Goal: Transaction & Acquisition: Purchase product/service

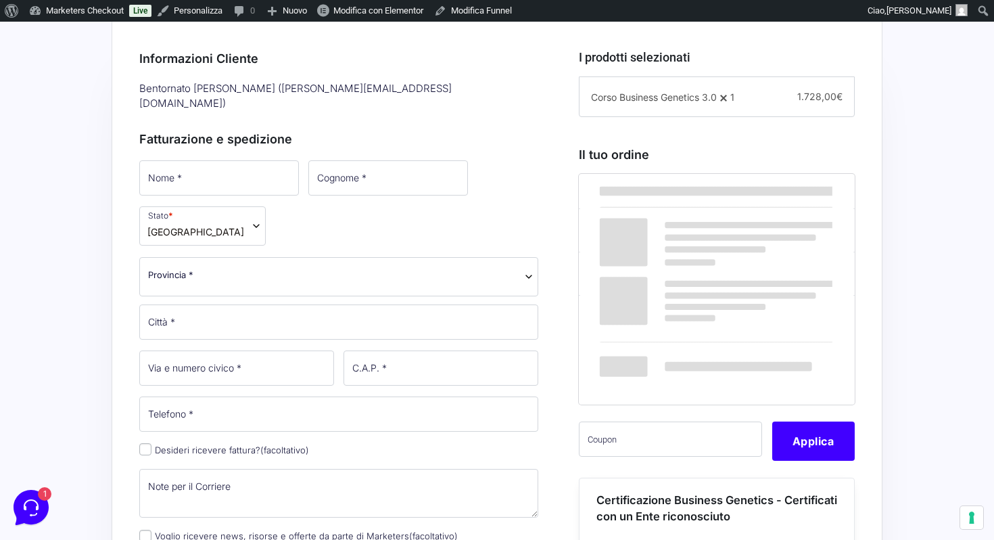
scroll to position [384, 0]
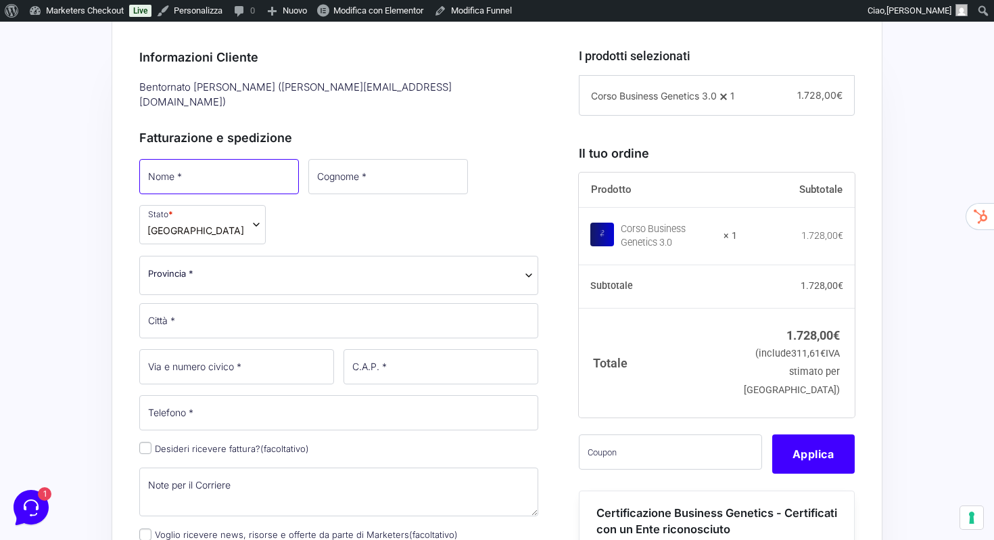
click at [166, 159] on input "Nome *" at bounding box center [219, 176] width 160 height 35
type input "[PERSON_NAME]"
click at [350, 159] on input "Cognome *" at bounding box center [387, 176] width 160 height 35
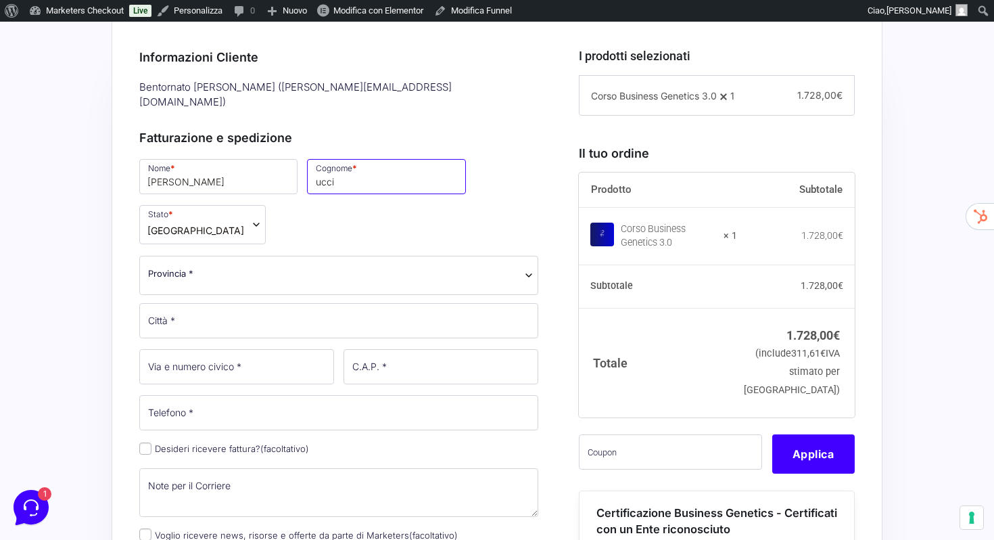
type input "ucci"
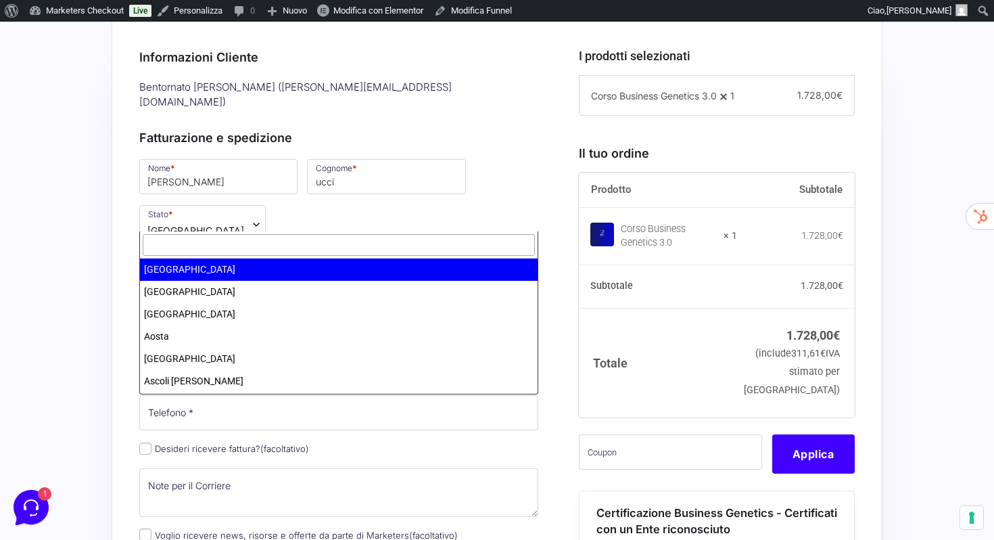
click at [289, 266] on span "Provincia *" at bounding box center [338, 273] width 381 height 14
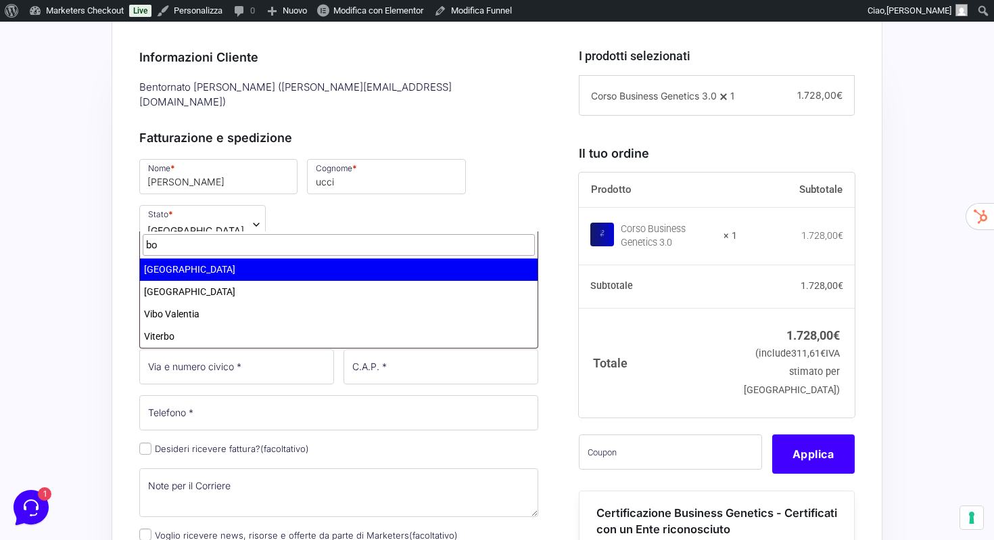
type input "bo"
select select "BO"
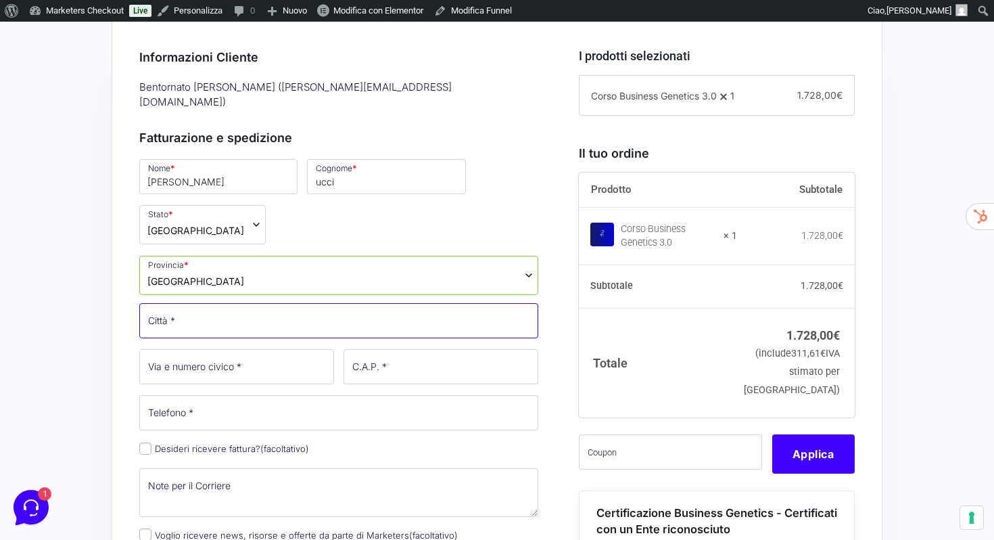
click at [236, 303] on input "Città *" at bounding box center [338, 320] width 399 height 35
click at [234, 303] on input "Città *" at bounding box center [338, 320] width 399 height 35
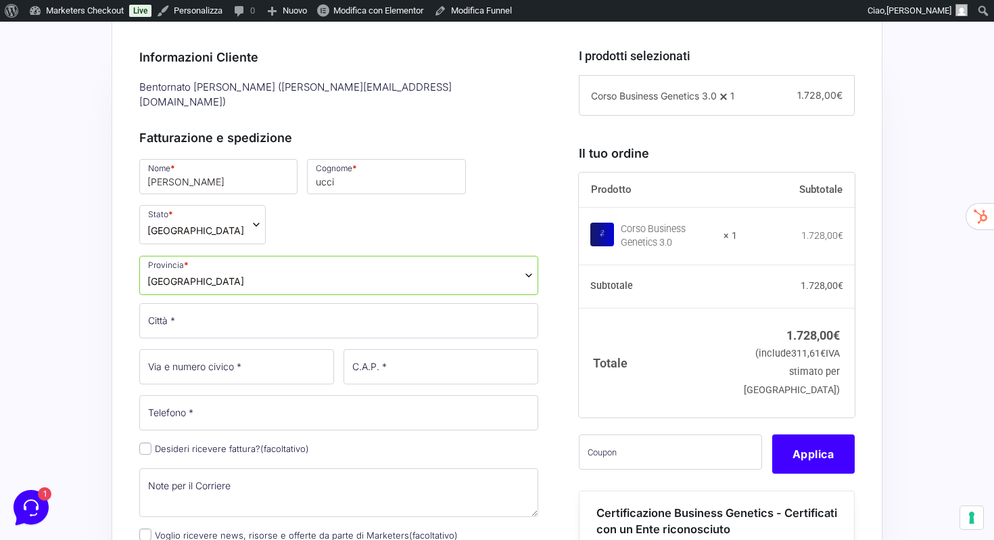
click at [231, 231] on body "Informazioni su WordPress Informazioni su WordPress Partecipa [DOMAIN_NAME] Doc…" at bounding box center [497, 449] width 994 height 1623
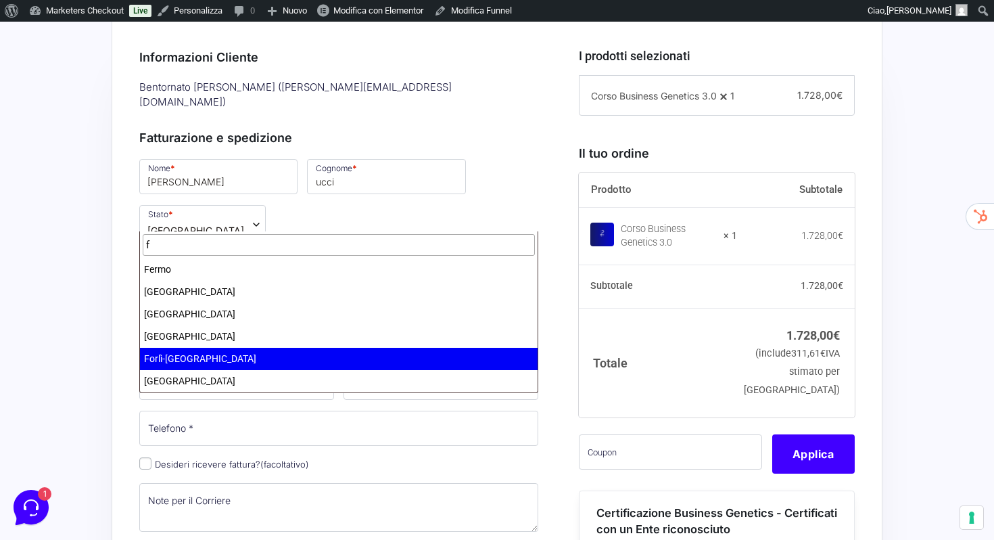
scroll to position [0, 0]
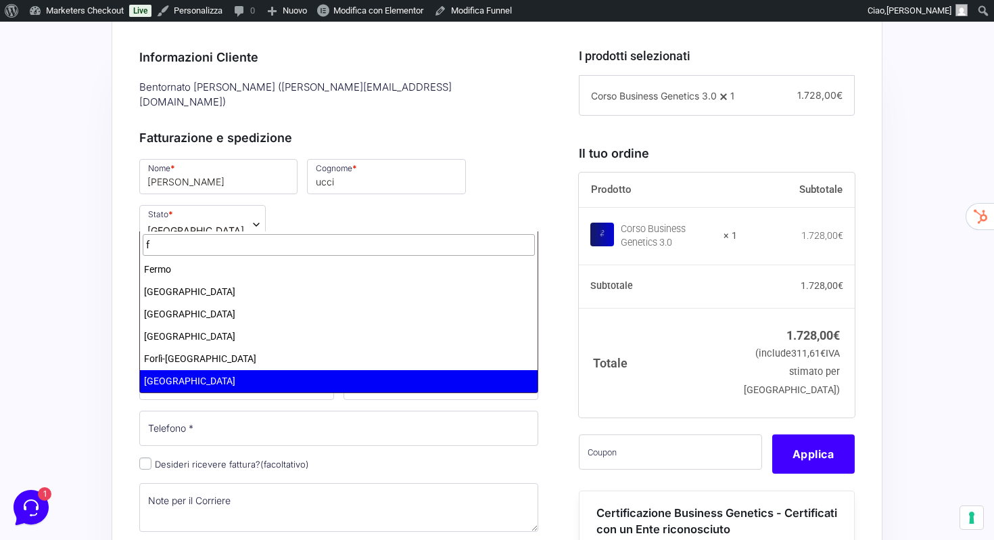
type input "f"
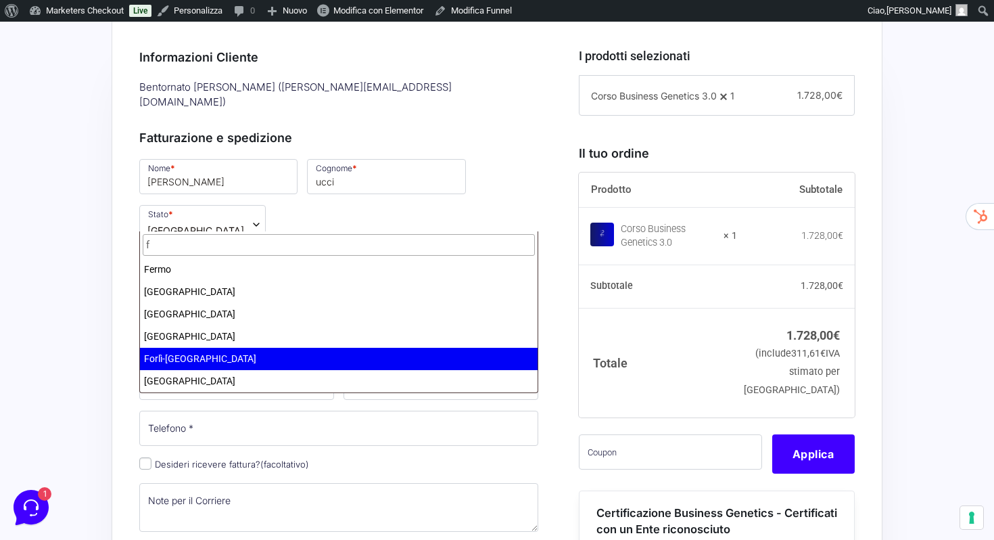
select select "FC"
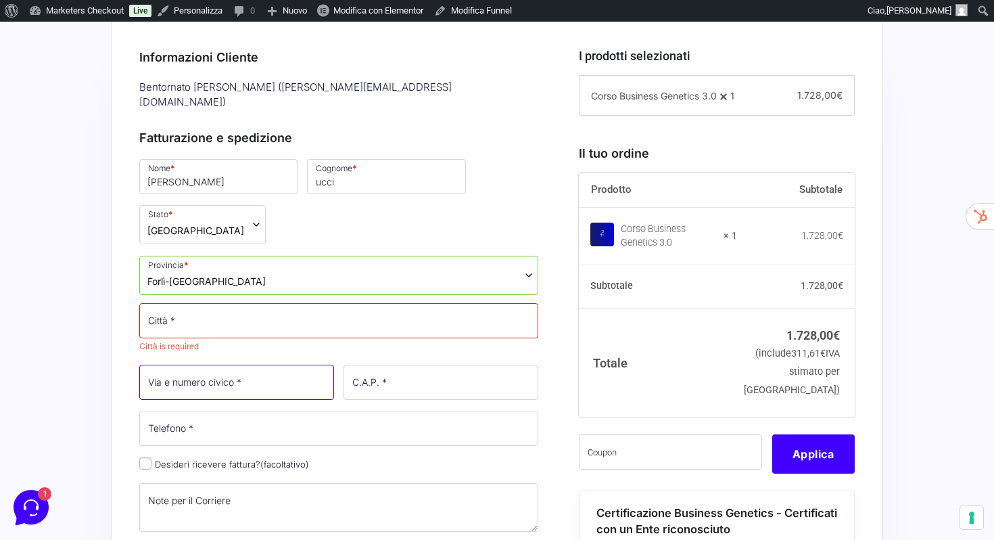
click at [220, 364] on input "Via e numero civico *" at bounding box center [236, 381] width 195 height 35
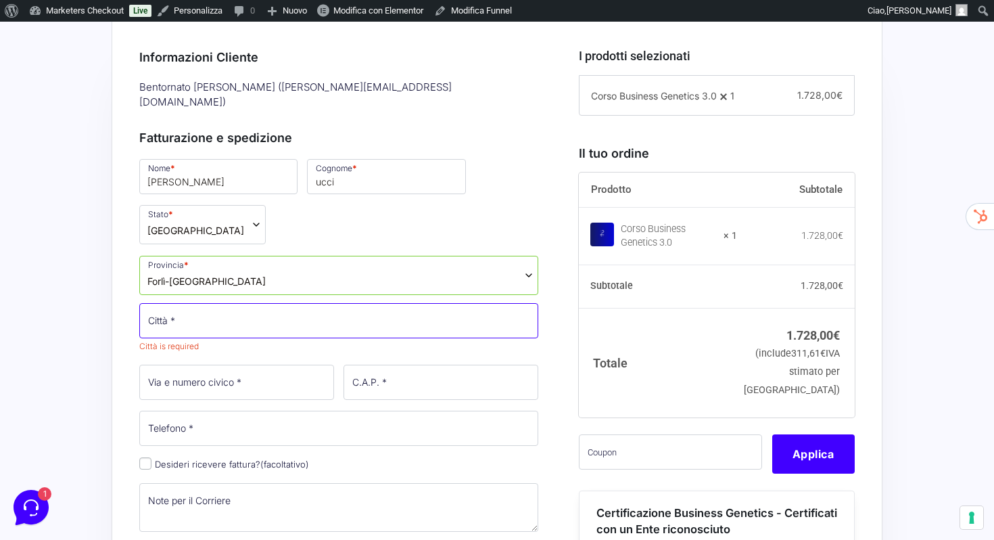
click at [207, 303] on input "Città *" at bounding box center [338, 320] width 399 height 35
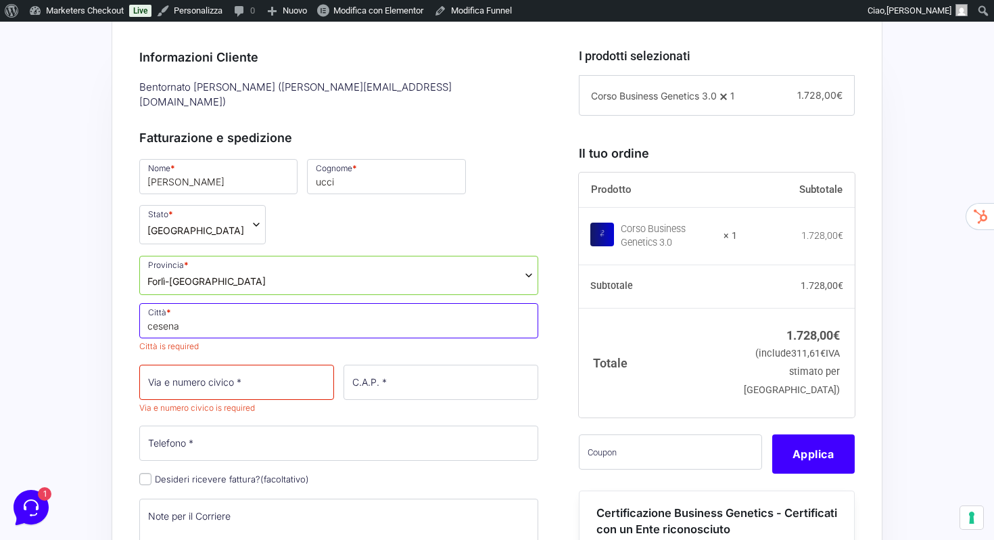
type input "cesena"
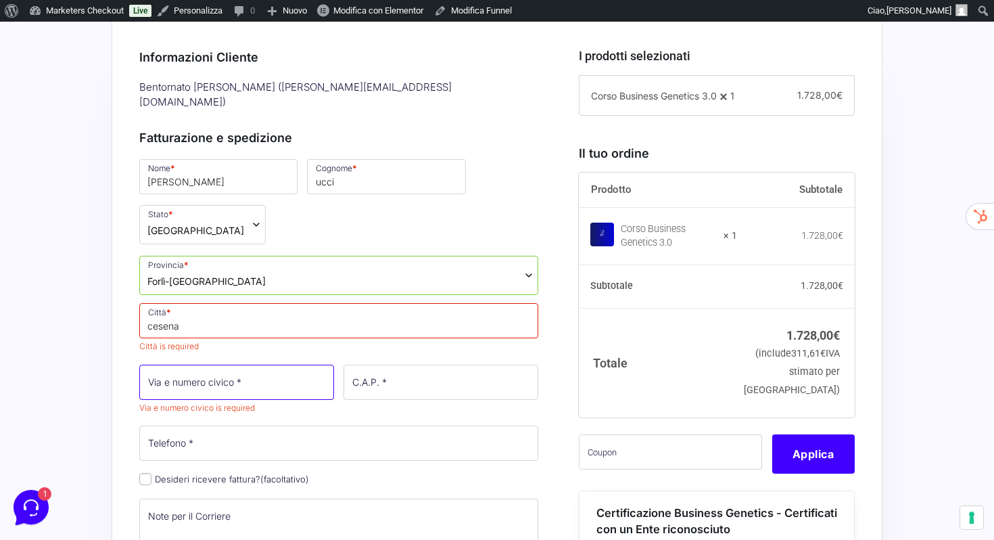
click at [198, 364] on input "Via e numero civico *" at bounding box center [236, 381] width 195 height 35
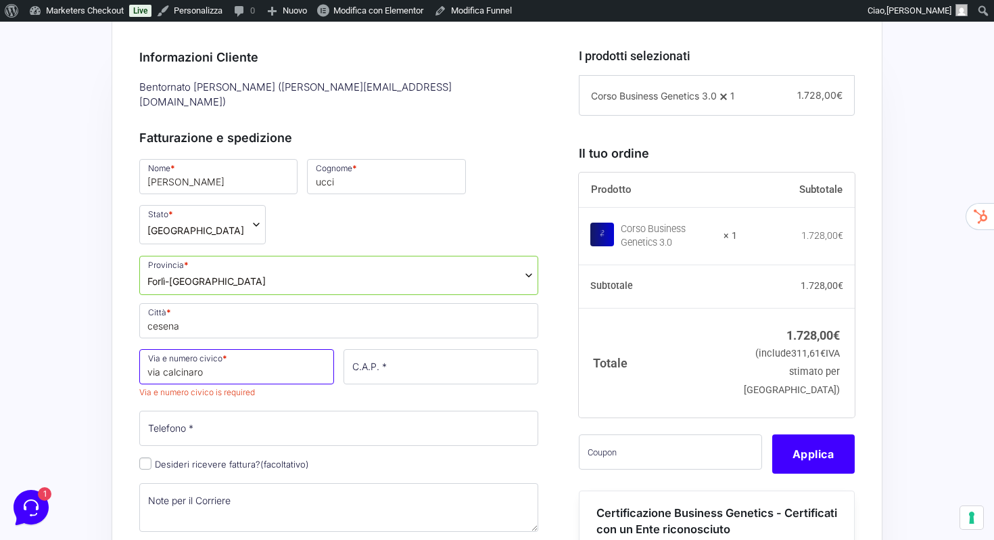
type input "via calcinaro"
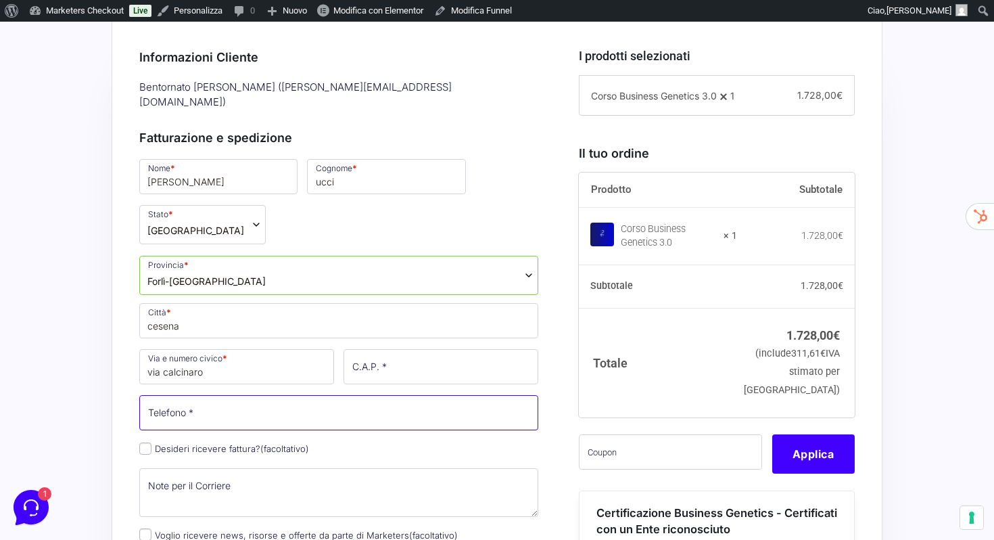
click at [330, 395] on input "Telefono *" at bounding box center [338, 412] width 399 height 35
type input "3461030106"
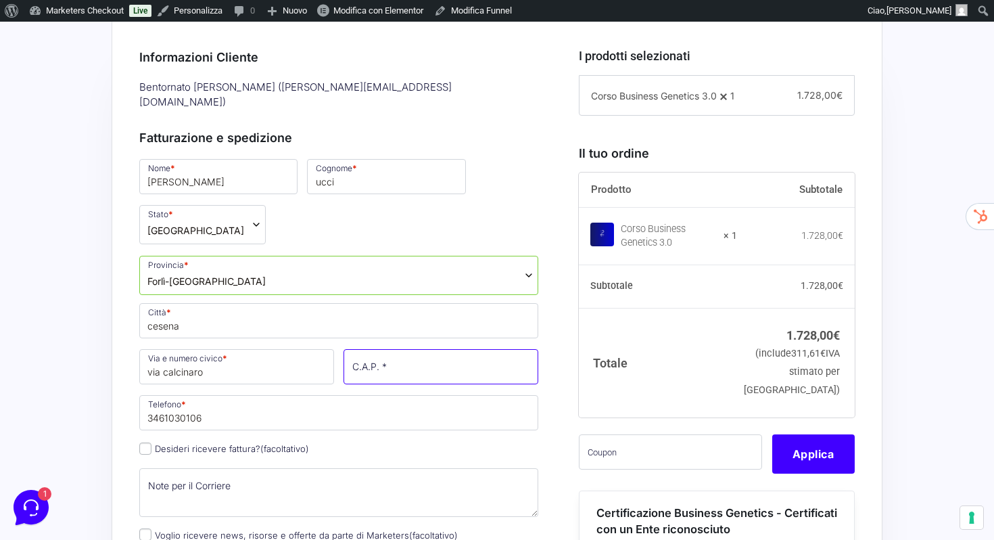
click at [498, 349] on input "C.A.P. *" at bounding box center [440, 366] width 195 height 35
type input "47521"
click at [478, 439] on p "Desideri ricevere fattura? (facoltativo)" at bounding box center [339, 449] width 408 height 20
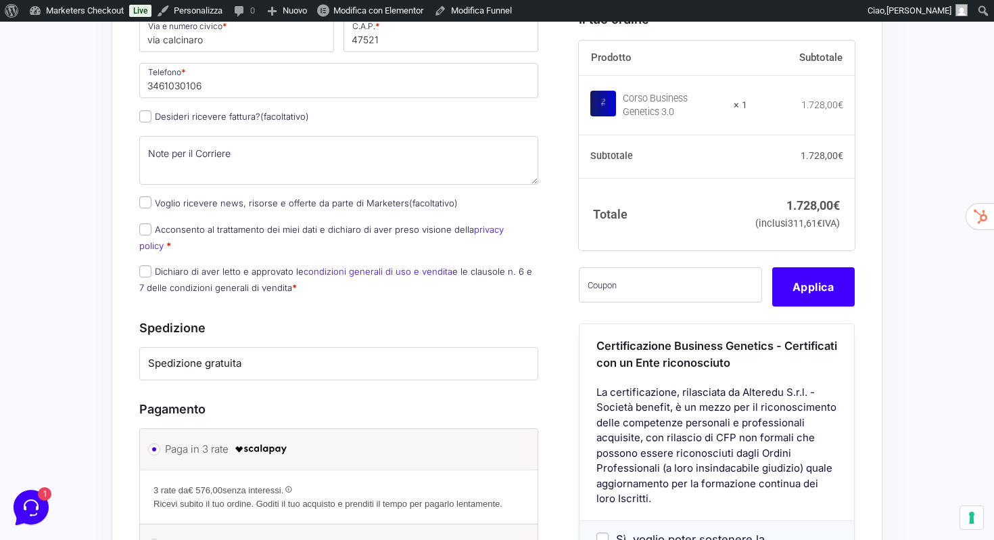
scroll to position [717, 0]
click at [149, 264] on input "Dichiaro di aver letto e approvato le condizioni generali di uso e vendita e le…" at bounding box center [145, 270] width 12 height 12
checkbox input "true"
click at [146, 222] on input "Acconsento al trattamento dei miei dati e dichiaro di aver preso visione della …" at bounding box center [145, 228] width 12 height 12
checkbox input "true"
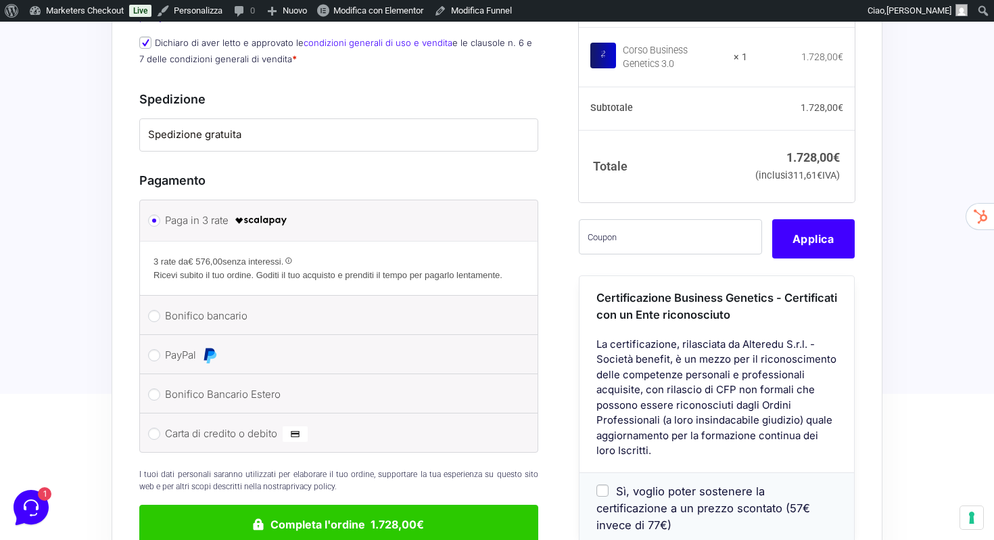
scroll to position [951, 0]
